Goal: Task Accomplishment & Management: Complete application form

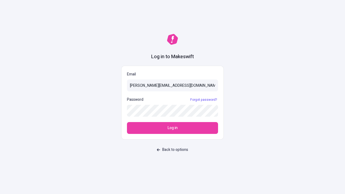
type input "[PERSON_NAME][EMAIL_ADDRESS][DOMAIN_NAME]"
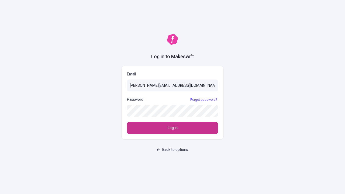
click at [173, 128] on span "Log in" at bounding box center [173, 128] width 10 height 6
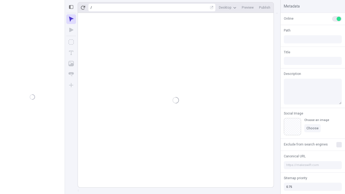
type input "/deep-link-soluta"
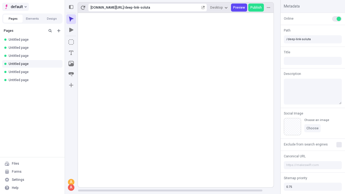
click at [15, 7] on span "default" at bounding box center [17, 7] width 12 height 6
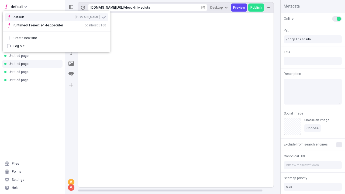
click at [57, 38] on div "Create new site" at bounding box center [59, 38] width 93 height 4
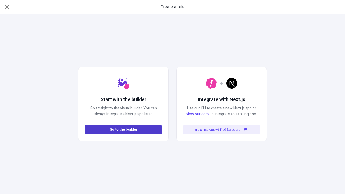
click at [124, 130] on span "Go to the builder" at bounding box center [124, 130] width 28 height 6
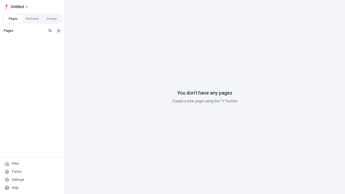
click at [59, 31] on icon "Add new" at bounding box center [58, 30] width 3 height 3
click at [87, 42] on span "Blank page" at bounding box center [90, 42] width 33 height 4
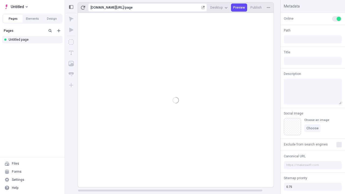
type input "/page"
click at [257, 8] on span "Publish" at bounding box center [256, 7] width 11 height 4
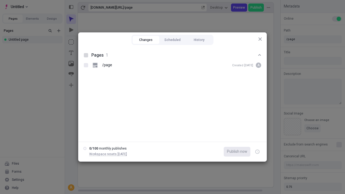
click at [146, 40] on button "Changes" at bounding box center [146, 40] width 27 height 8
click at [86, 55] on div at bounding box center [86, 55] width 4 height 4
checkbox input "true"
click at [258, 152] on icon "button" at bounding box center [257, 152] width 1 height 2
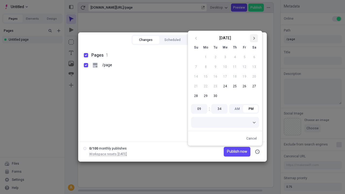
click at [254, 38] on icon "Go to next month" at bounding box center [254, 38] width 3 height 3
click at [225, 57] on button "1" at bounding box center [226, 57] width 10 height 10
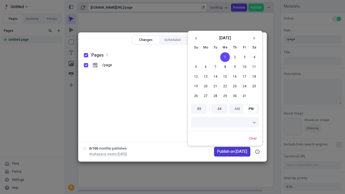
click at [229, 152] on span "Publish on [DATE]" at bounding box center [233, 152] width 30 height 6
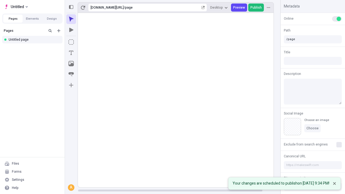
click at [257, 8] on span "Publish" at bounding box center [256, 7] width 11 height 4
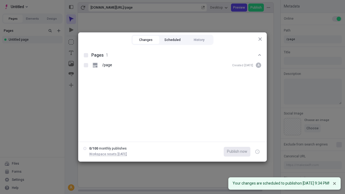
click at [173, 40] on button "Scheduled" at bounding box center [173, 40] width 27 height 8
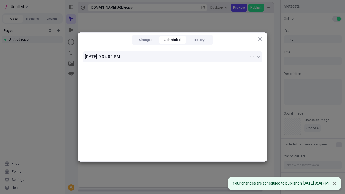
click at [173, 57] on div "[DATE] 9:34:00 PM" at bounding box center [167, 57] width 165 height 6
